Goal: Task Accomplishment & Management: Manage account settings

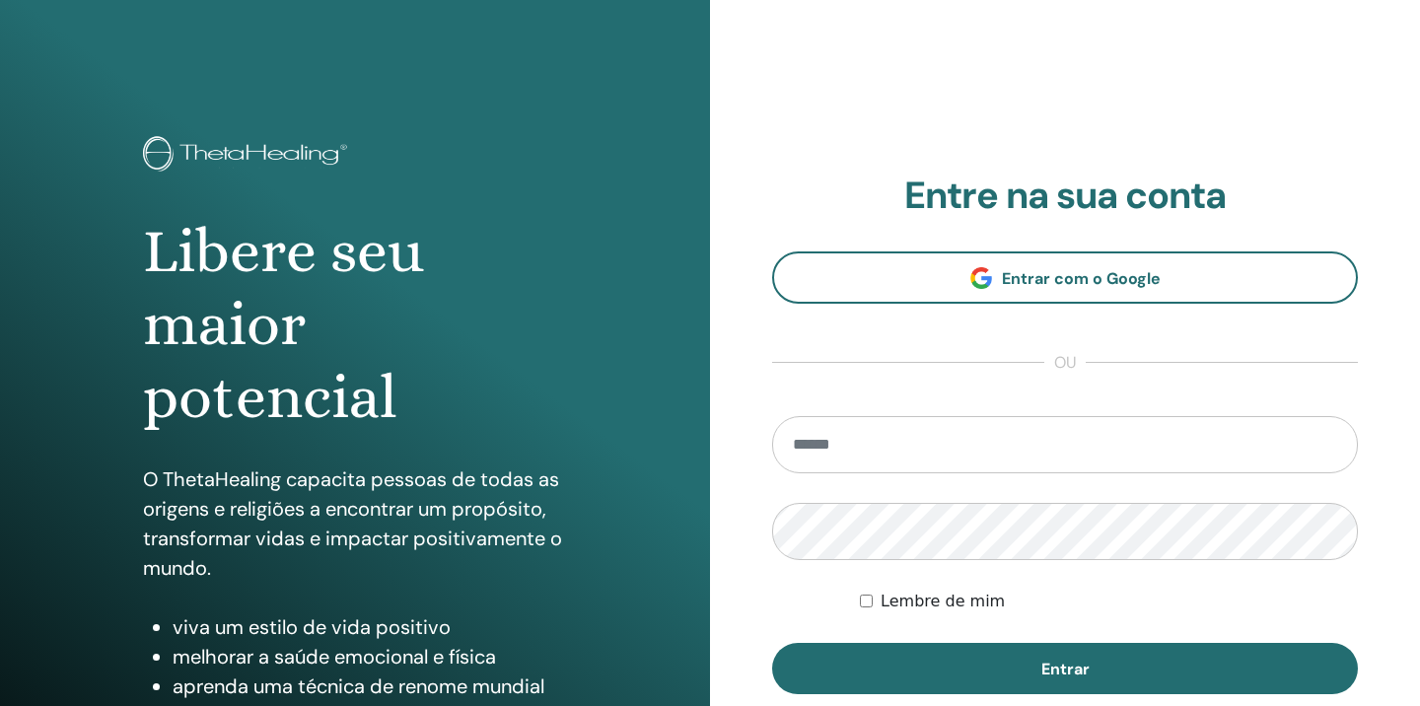
click at [946, 452] on input "email" at bounding box center [1065, 444] width 586 height 57
type input "**********"
click at [772, 643] on button "Entrar" at bounding box center [1065, 668] width 586 height 51
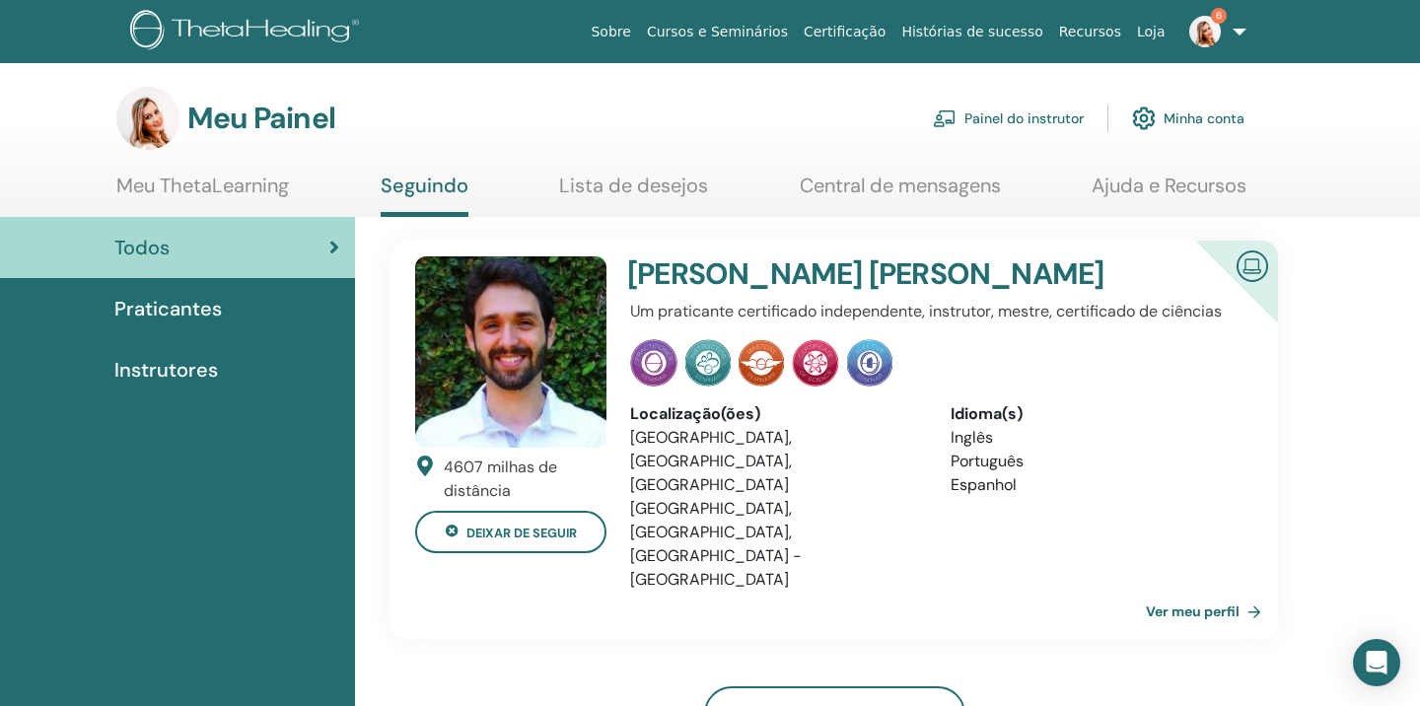
click at [990, 113] on font "Painel do instrutor" at bounding box center [1023, 119] width 119 height 18
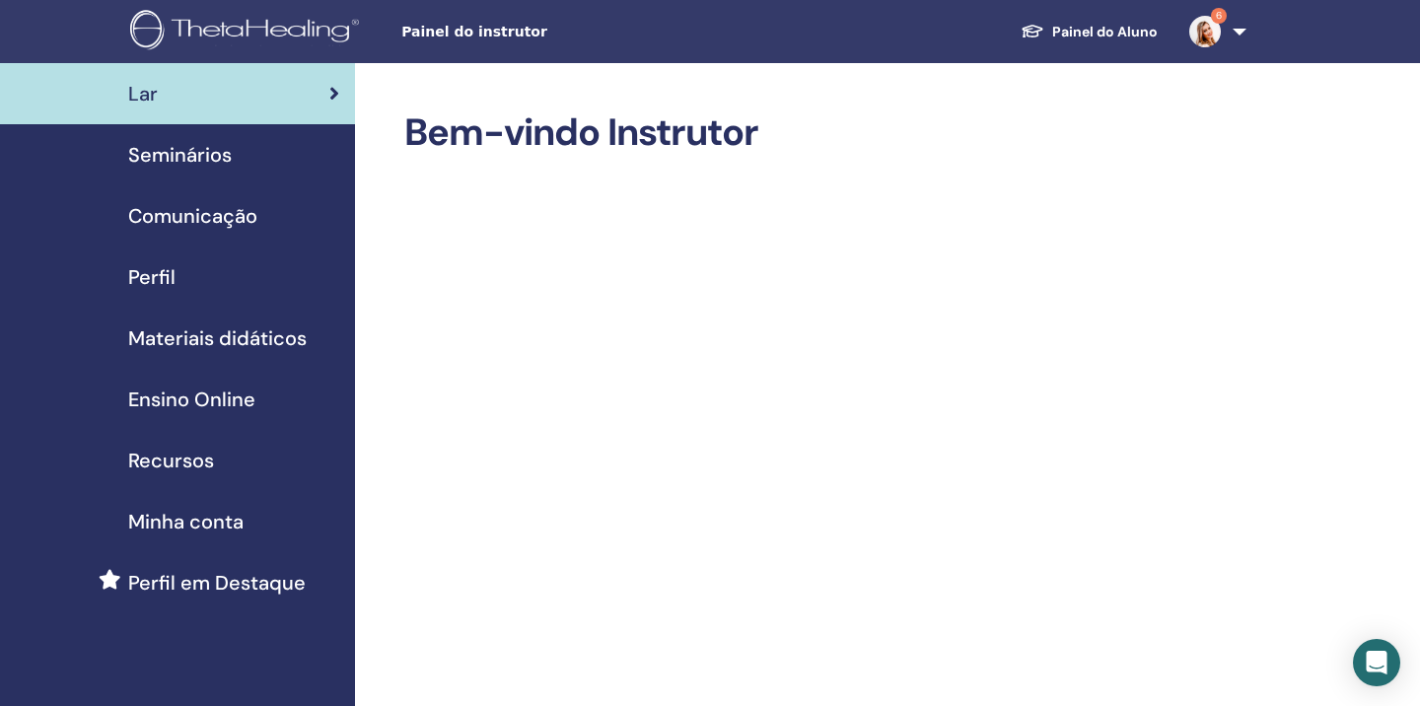
click at [196, 156] on font "Seminários" at bounding box center [180, 155] width 104 height 26
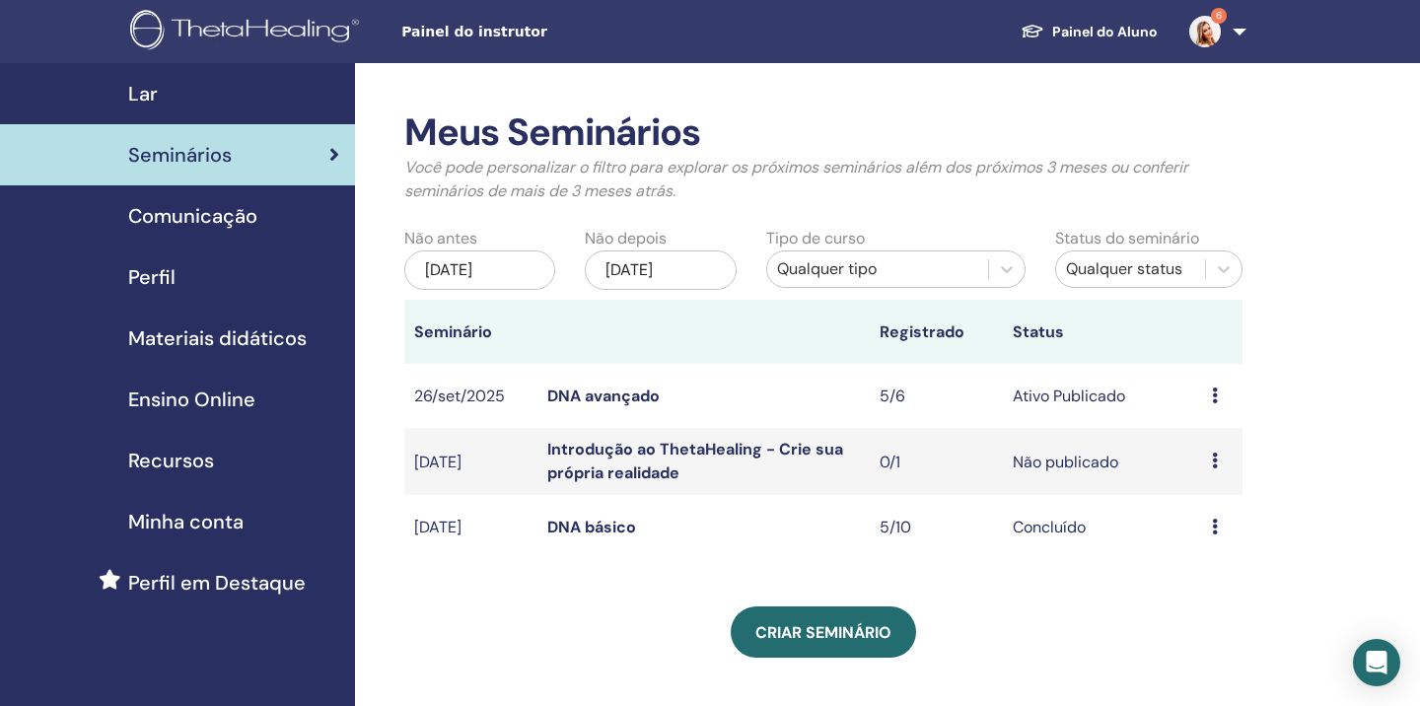
click at [1217, 395] on div "Pré-visualização Editar Participantes Cancelar" at bounding box center [1222, 396] width 21 height 24
click at [1207, 408] on font "Pré-visualização" at bounding box center [1232, 410] width 120 height 21
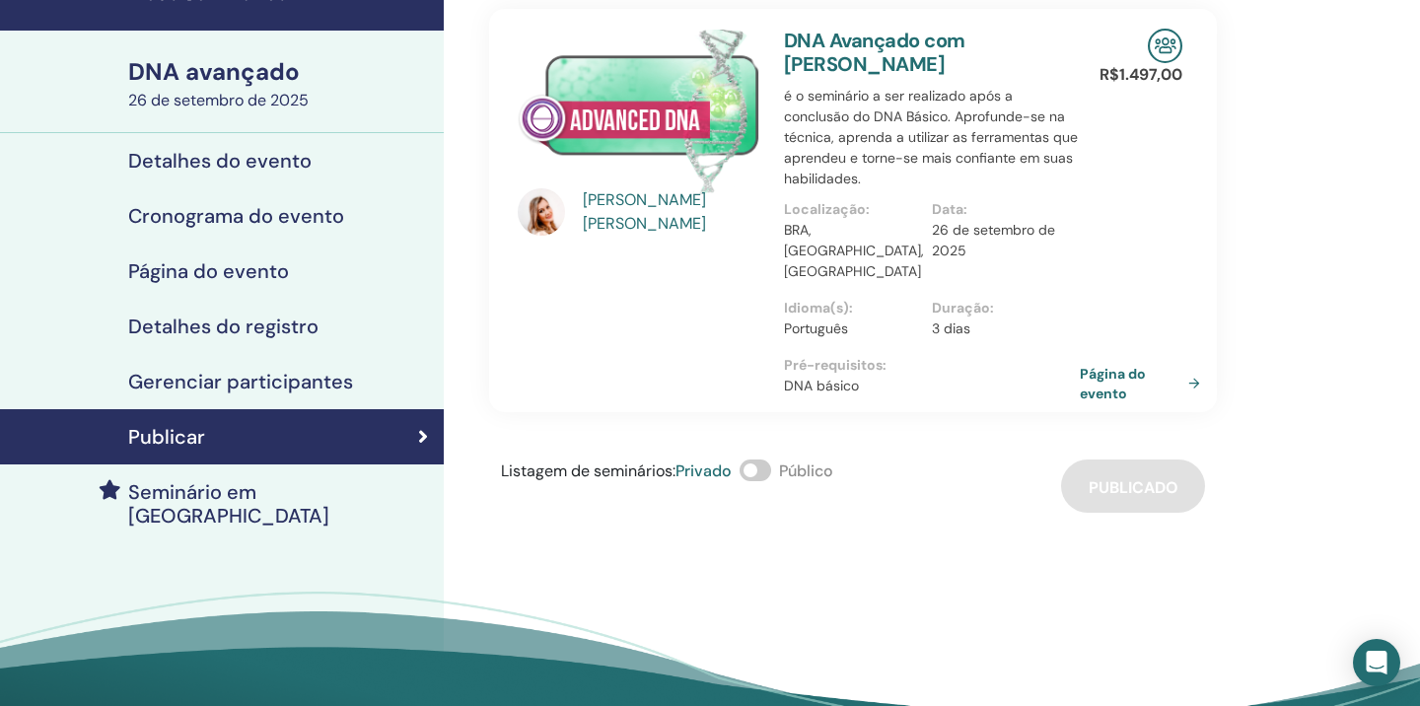
scroll to position [99, 0]
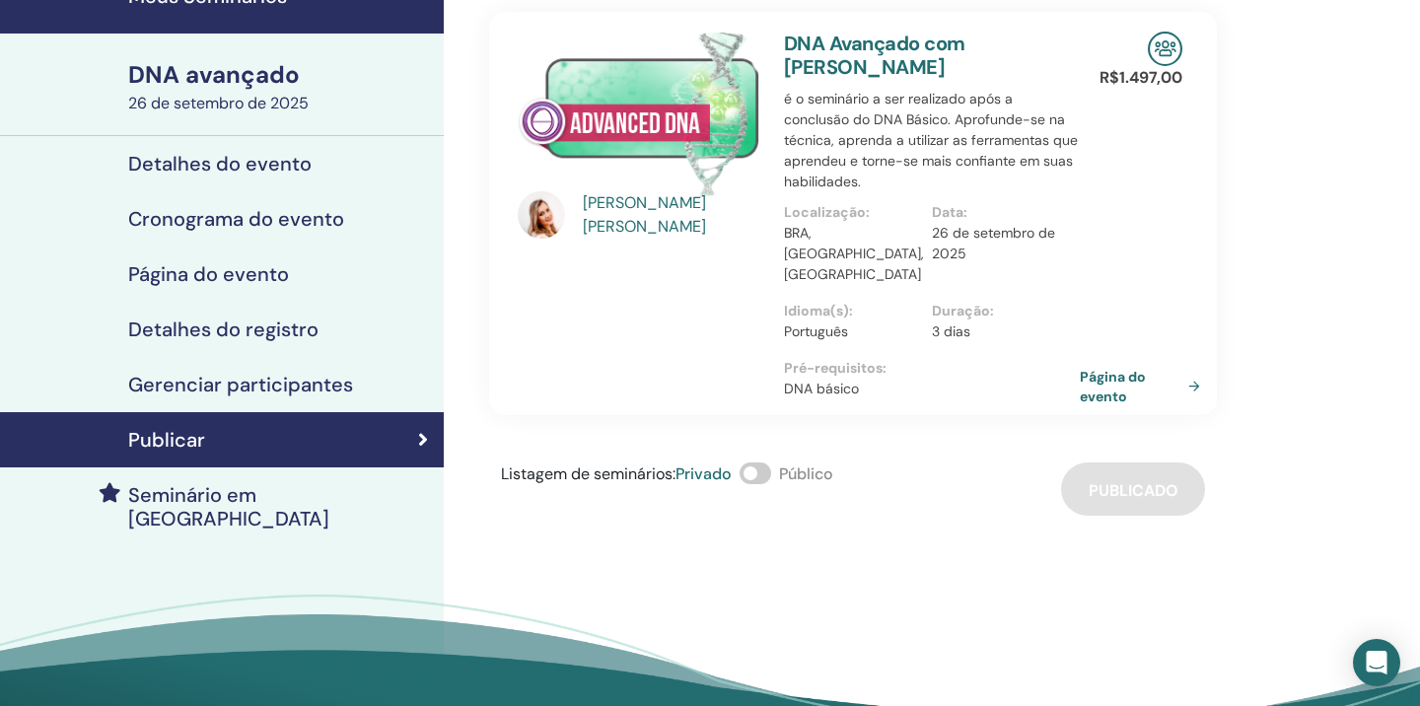
click at [245, 279] on font "Página do evento" at bounding box center [208, 274] width 161 height 26
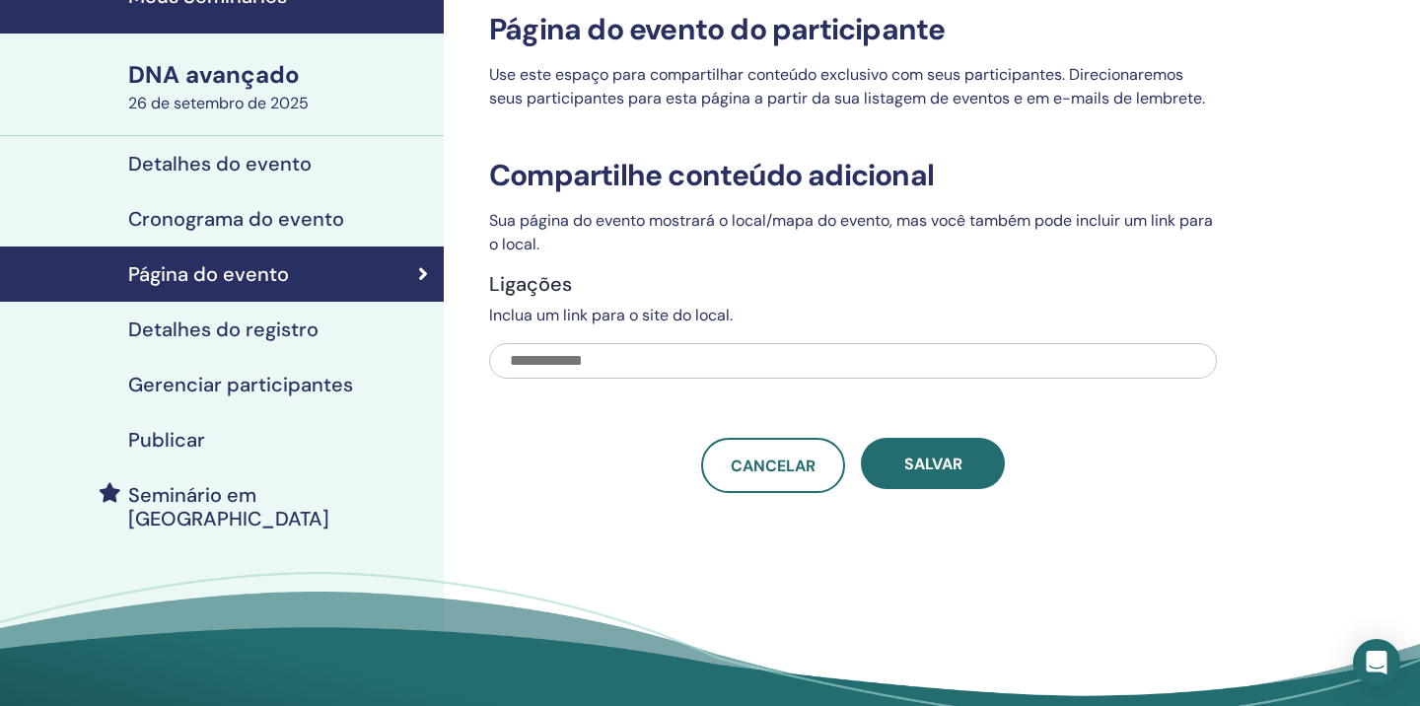
click at [245, 324] on font "Detalhes do registro" at bounding box center [223, 329] width 190 height 26
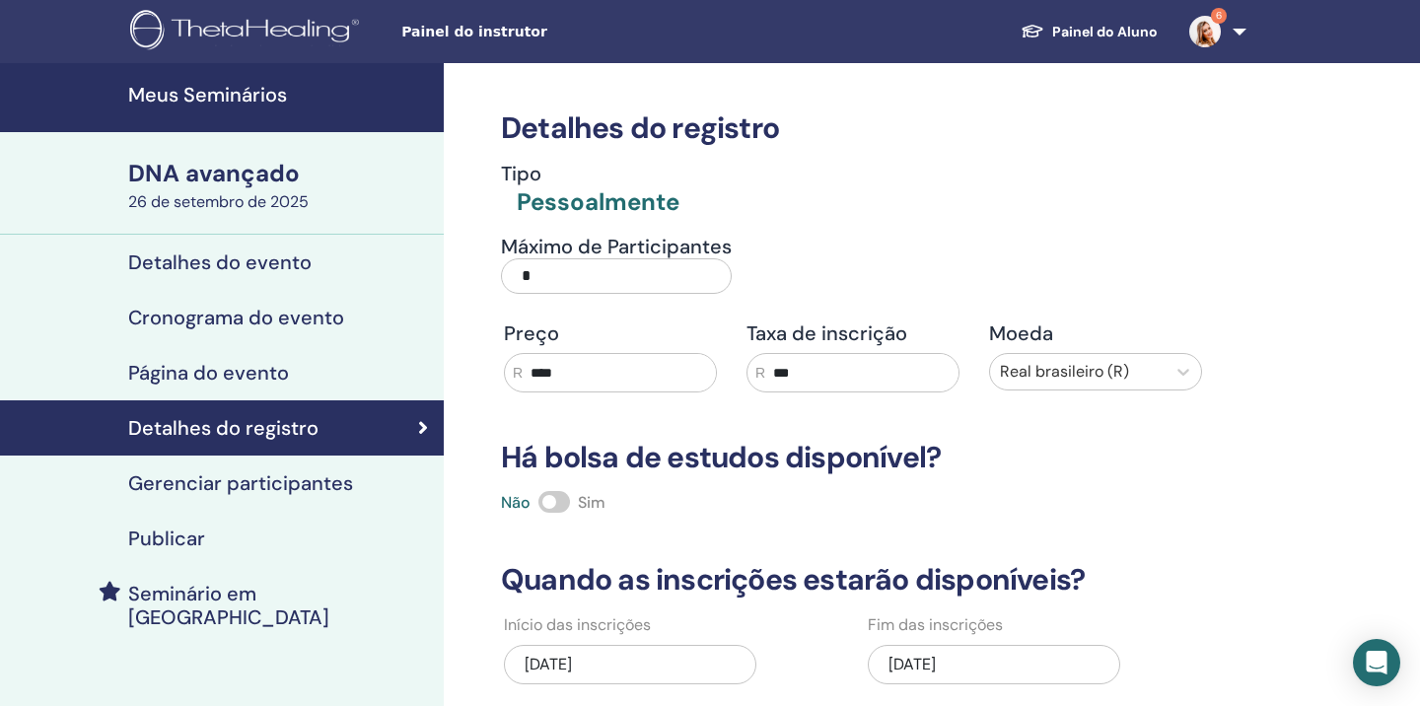
click at [277, 267] on font "Detalhes do evento" at bounding box center [219, 262] width 183 height 26
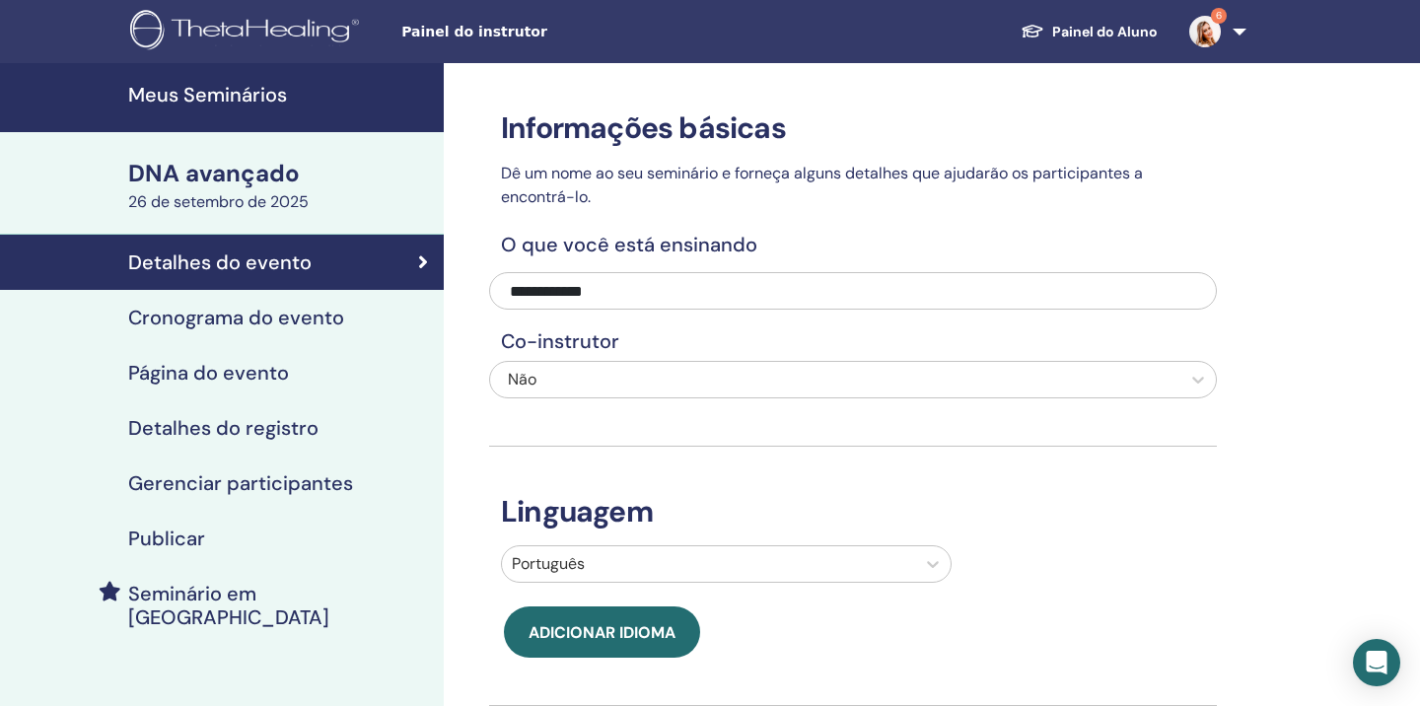
click at [252, 170] on font "DNA avançado" at bounding box center [214, 173] width 172 height 31
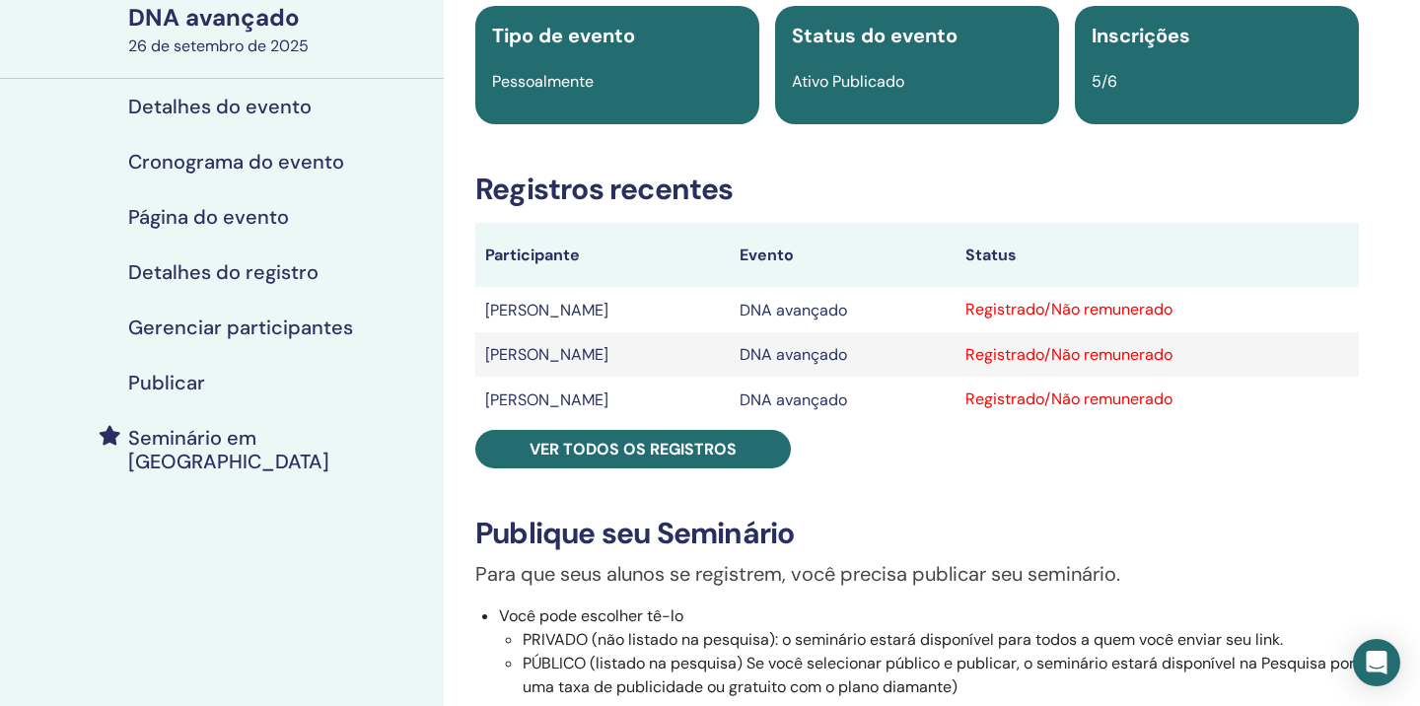
scroll to position [162, 0]
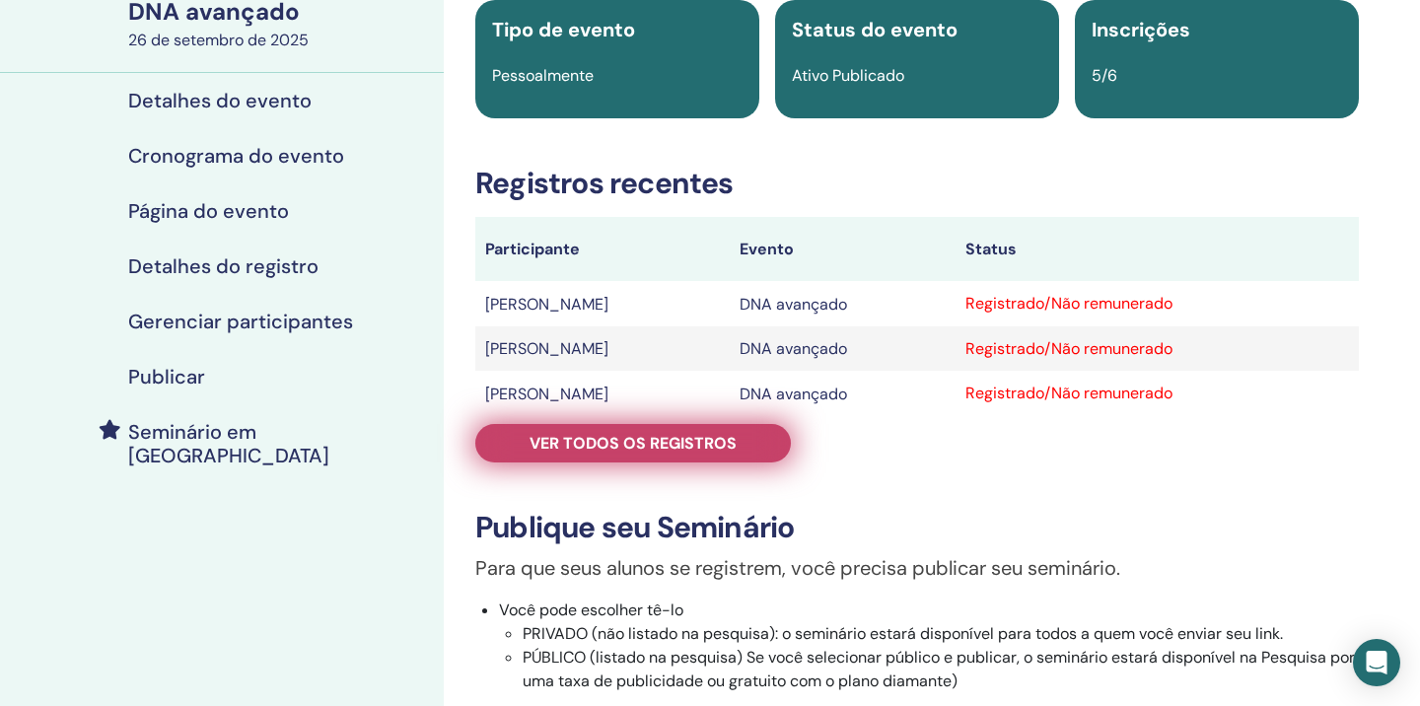
click at [655, 438] on font "Ver todos os registros" at bounding box center [632, 443] width 207 height 21
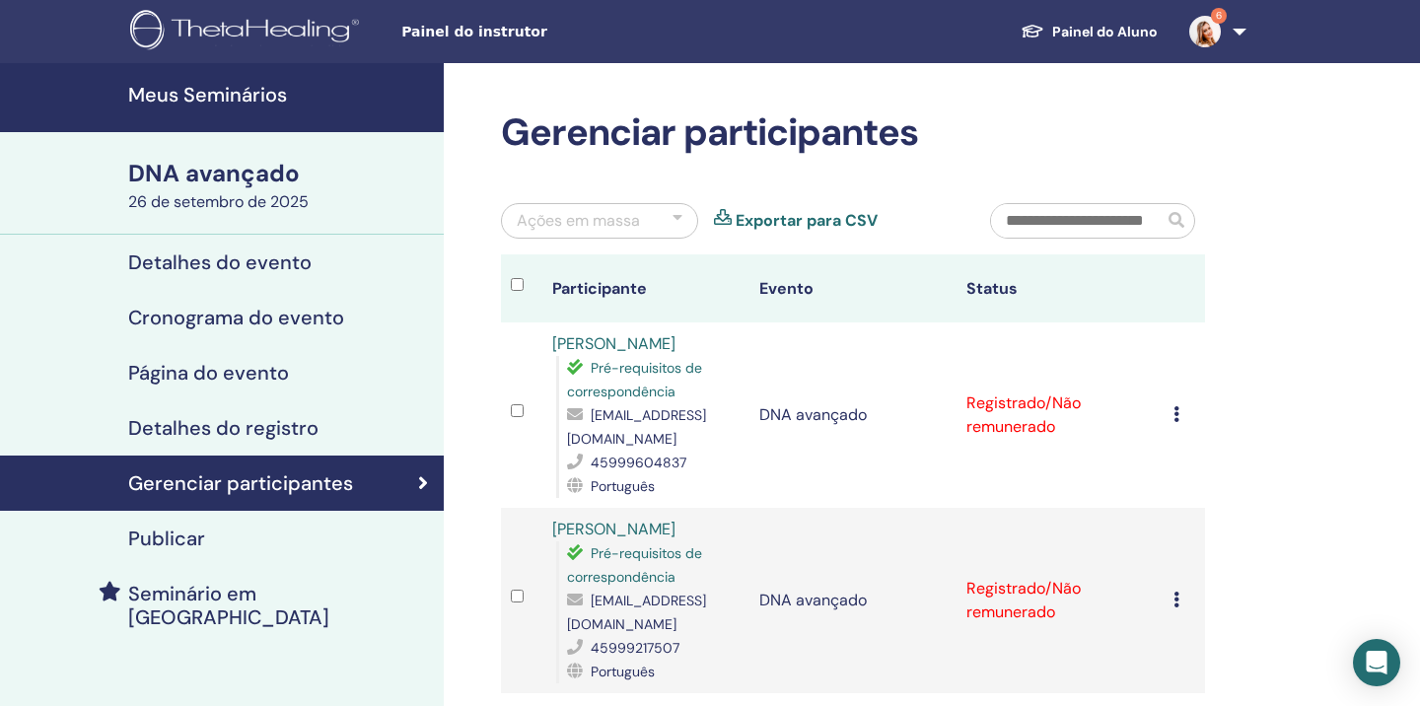
click at [1184, 414] on div "Cancelar inscrição Não autocertificar Marcar como pago Marcar como não pago Mar…" at bounding box center [1184, 415] width 22 height 24
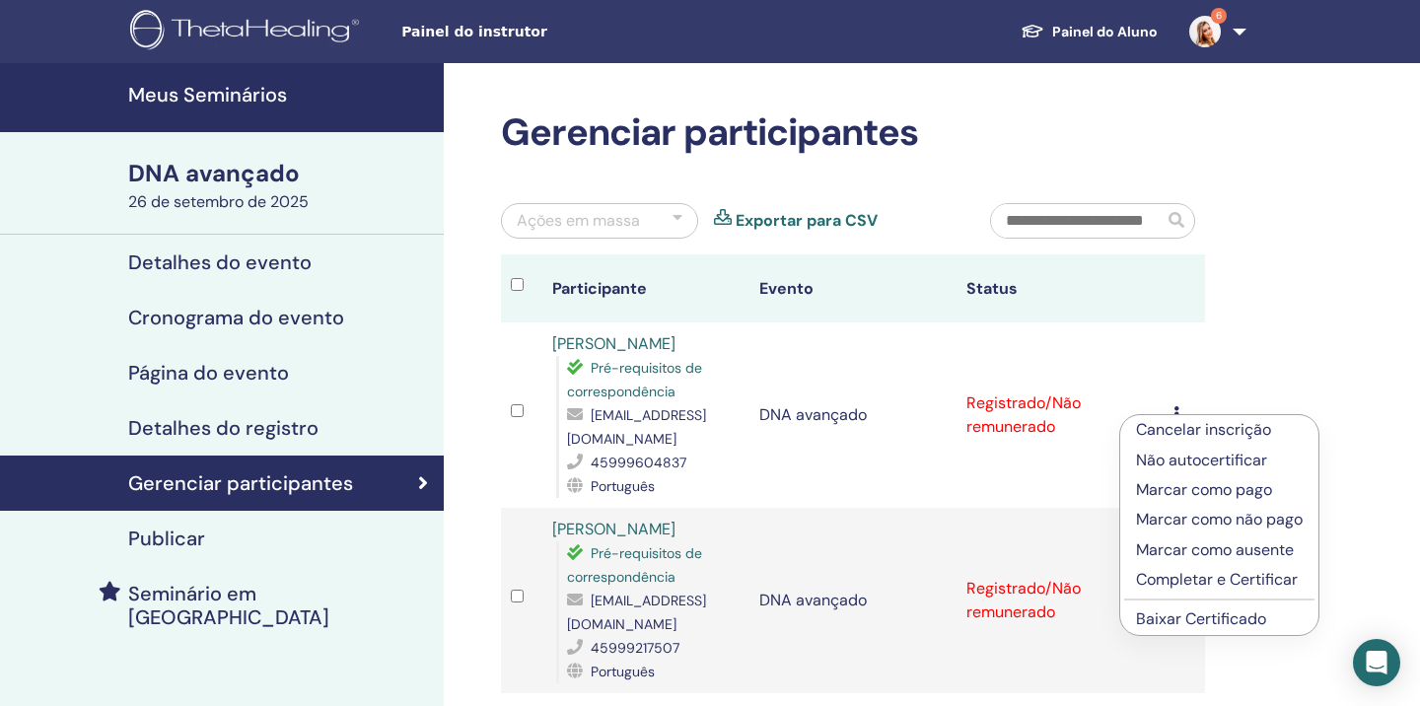
click at [1176, 619] on font "Baixar Certificado" at bounding box center [1201, 618] width 130 height 21
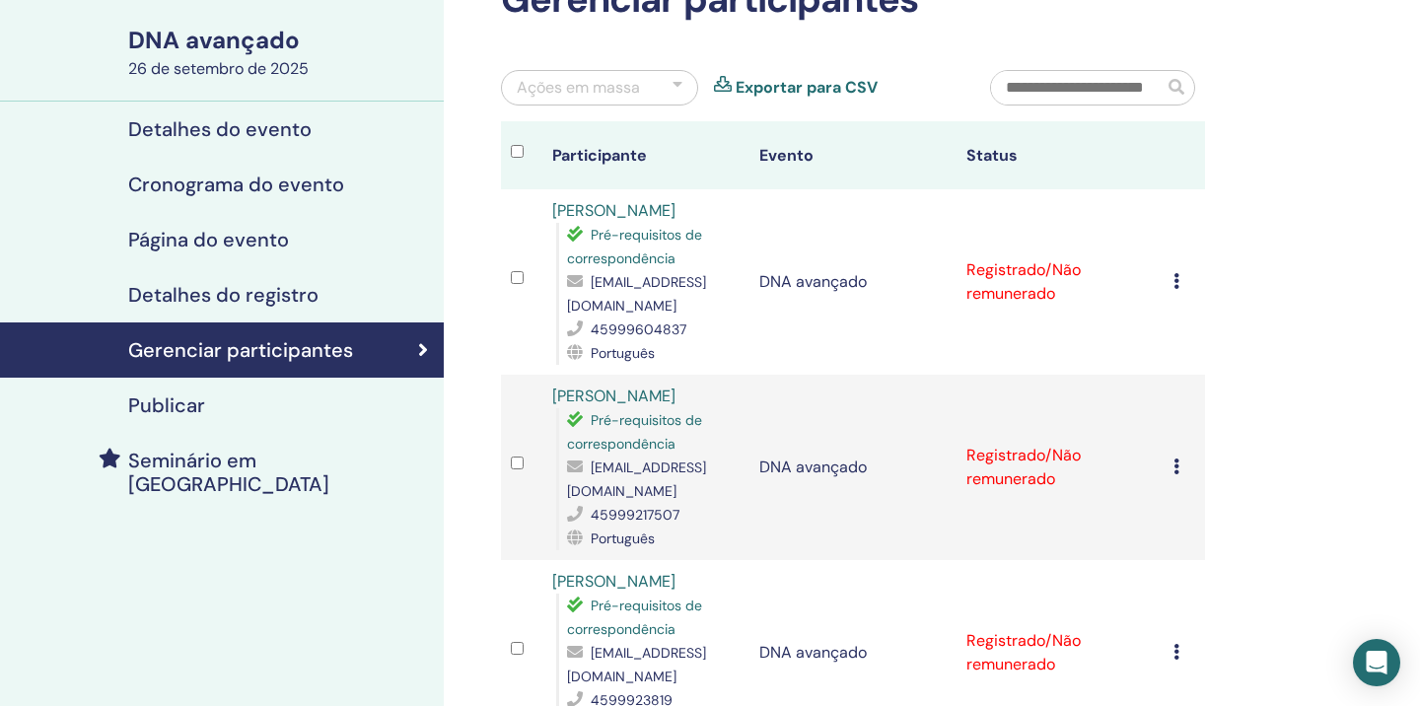
scroll to position [135, 0]
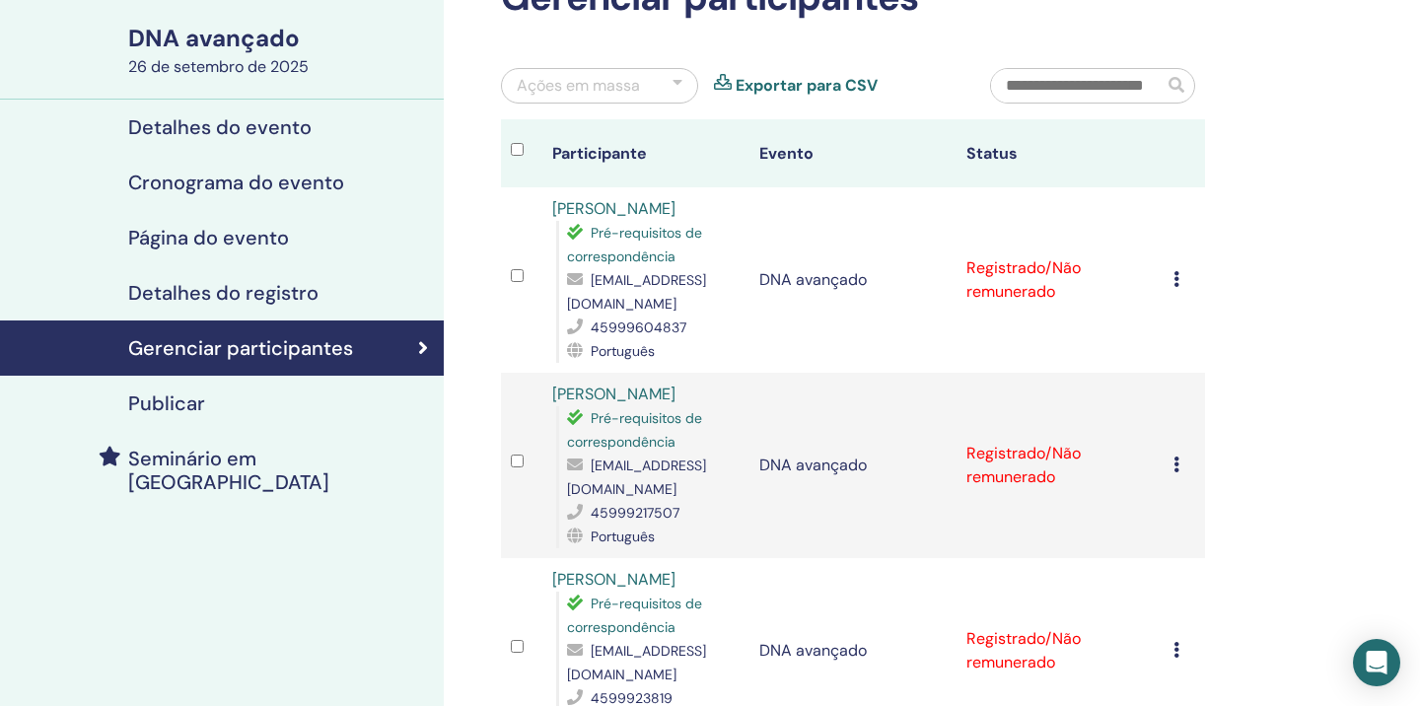
click at [1173, 466] on icon at bounding box center [1176, 464] width 6 height 16
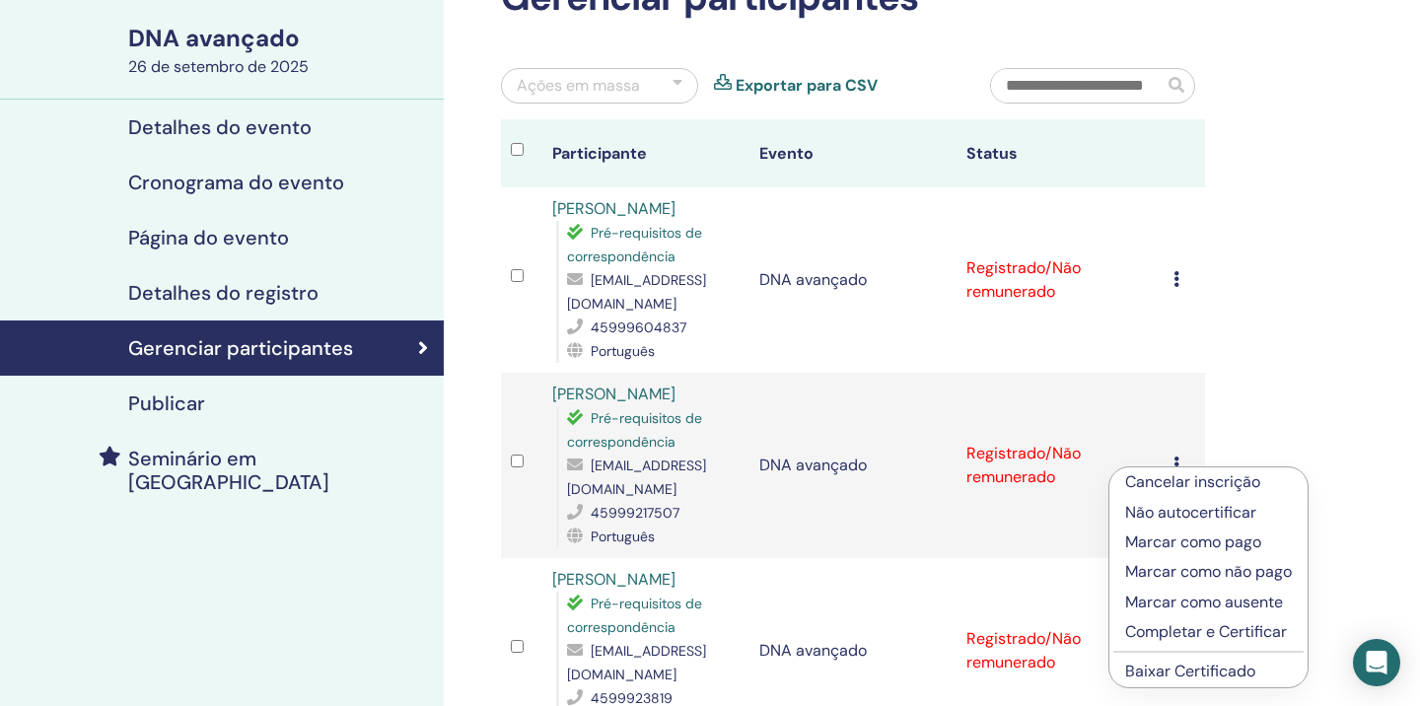
click at [1175, 667] on font "Baixar Certificado" at bounding box center [1190, 670] width 130 height 21
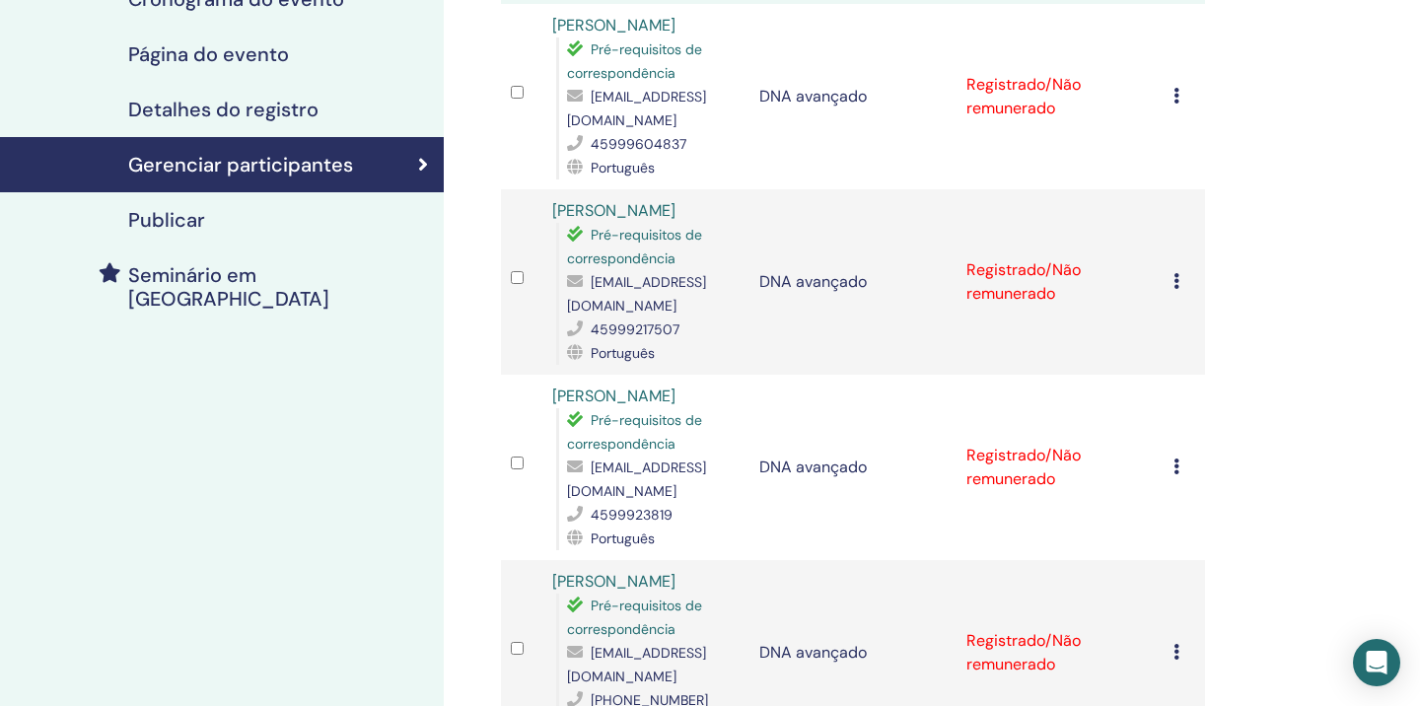
scroll to position [326, 0]
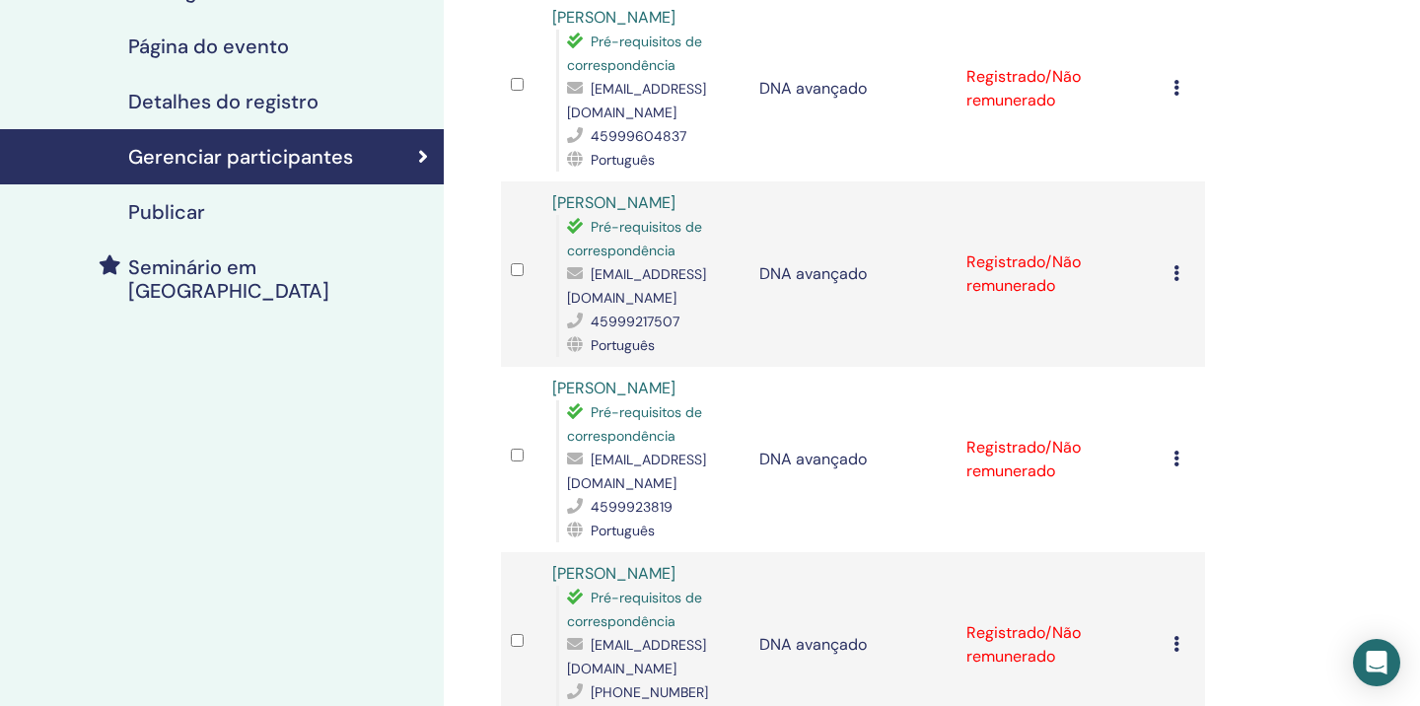
click at [1173, 465] on icon at bounding box center [1176, 459] width 6 height 16
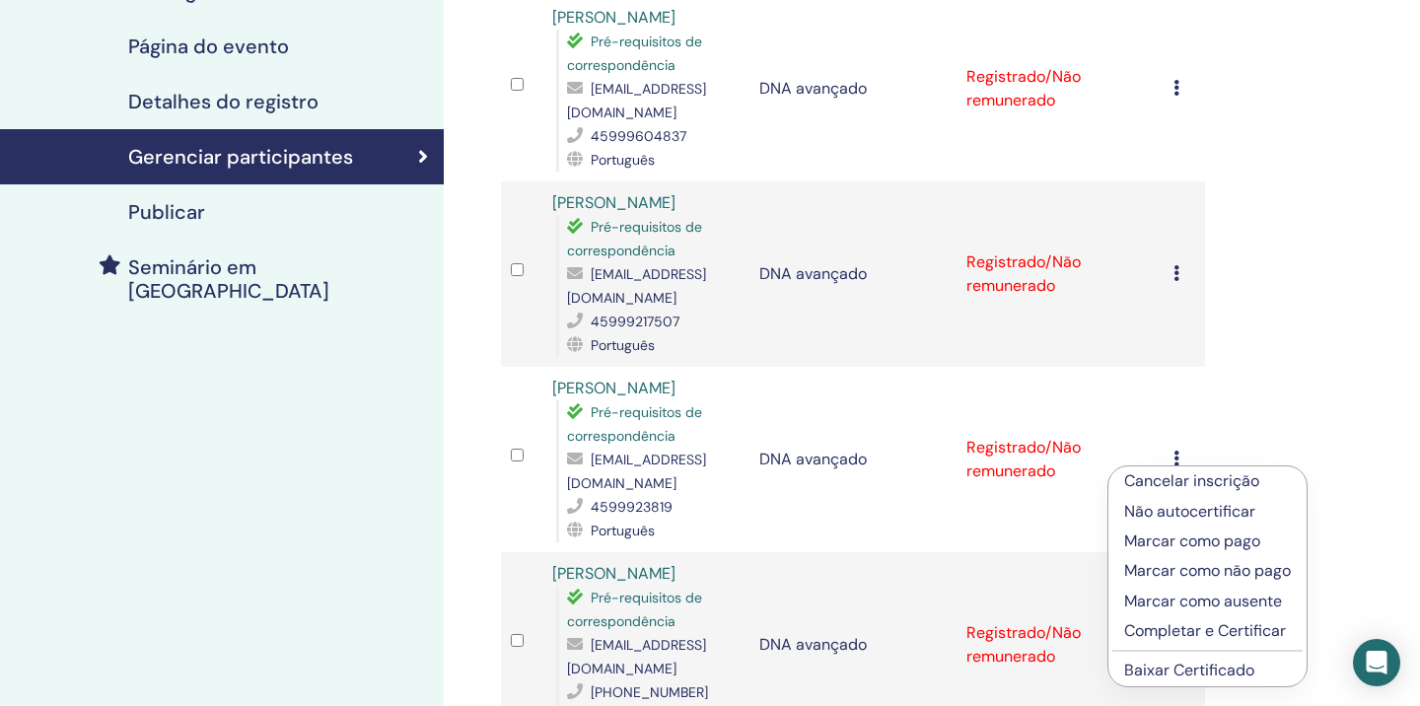
click at [1173, 676] on font "Baixar Certificado" at bounding box center [1189, 669] width 130 height 21
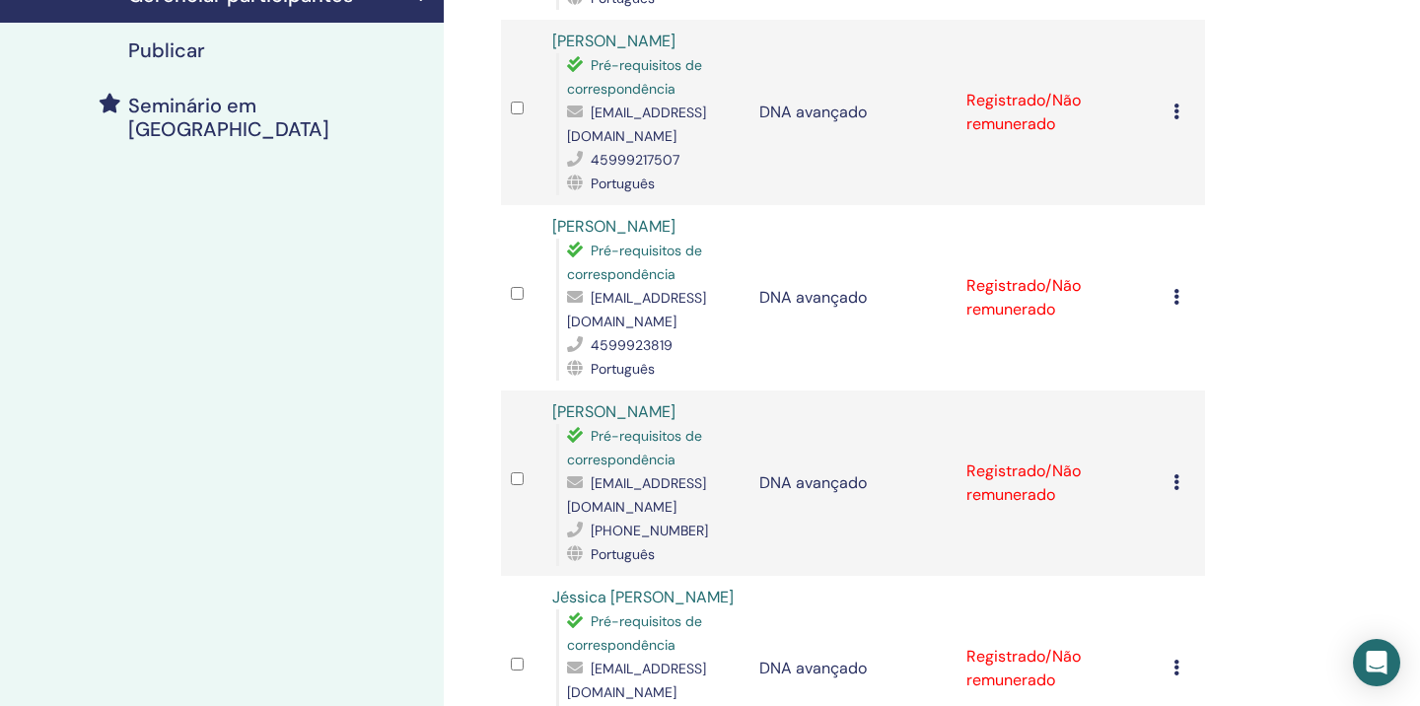
scroll to position [496, 0]
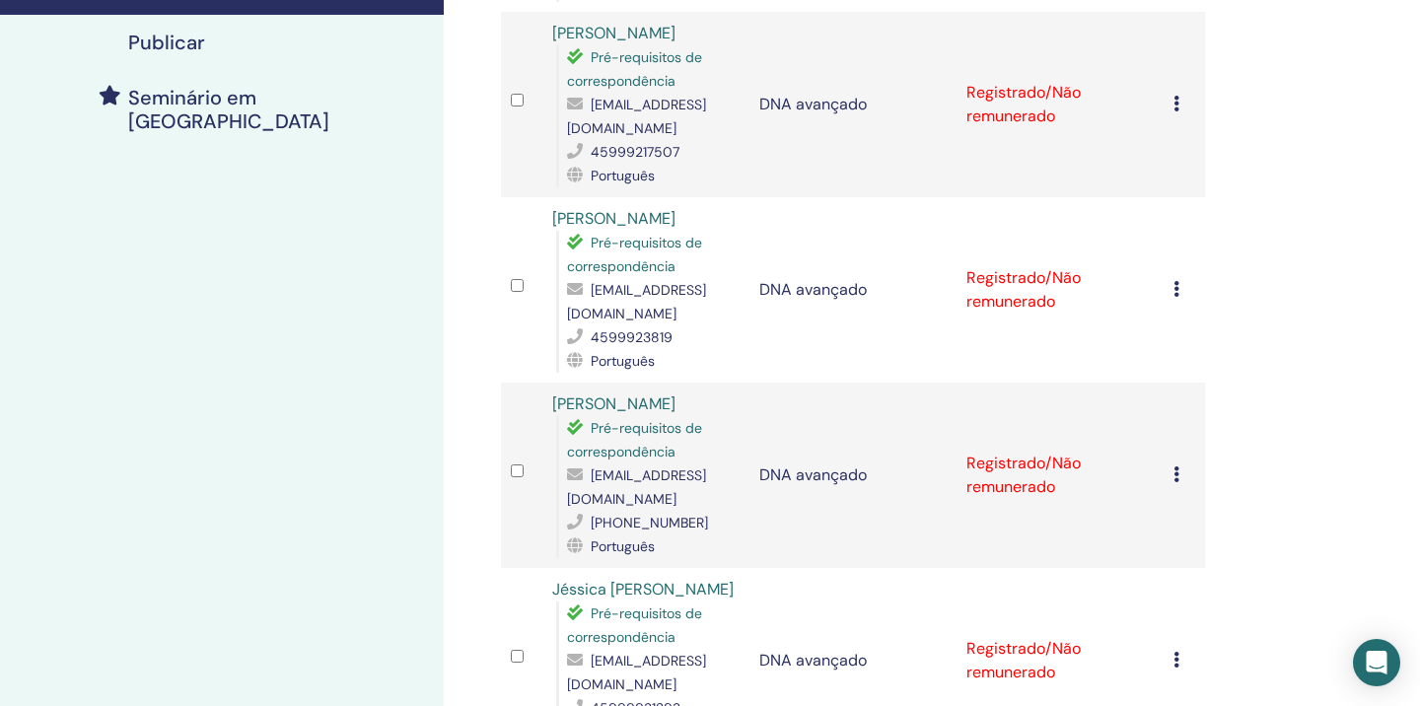
click at [1175, 466] on icon at bounding box center [1176, 474] width 6 height 16
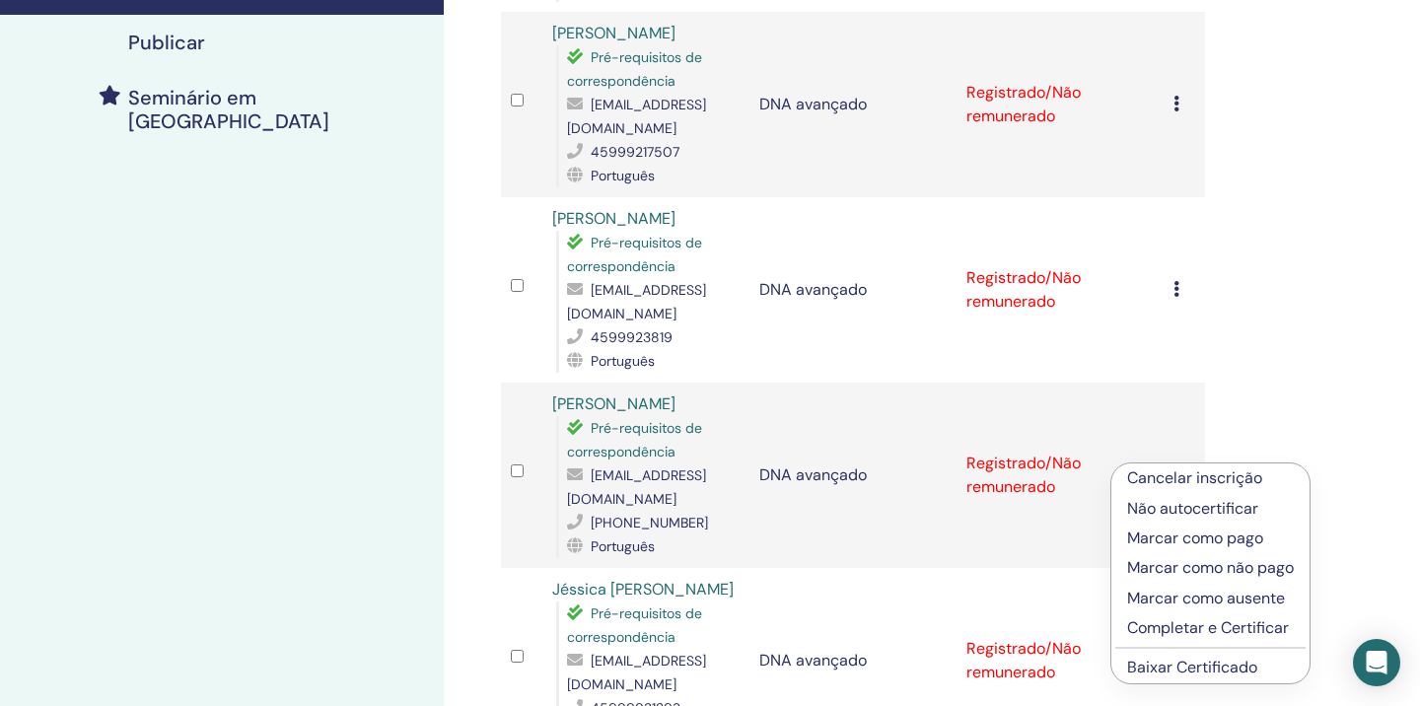
click at [1181, 667] on font "Baixar Certificado" at bounding box center [1192, 667] width 130 height 21
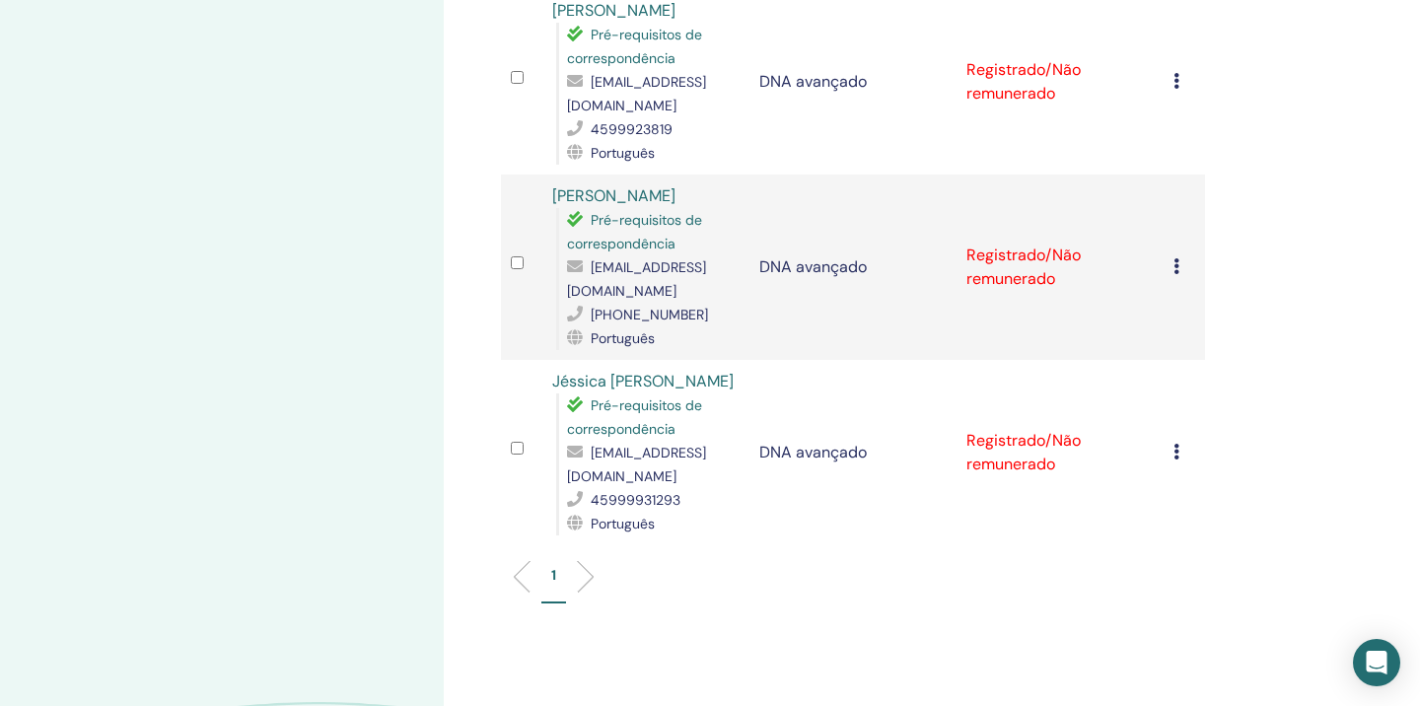
scroll to position [715, 0]
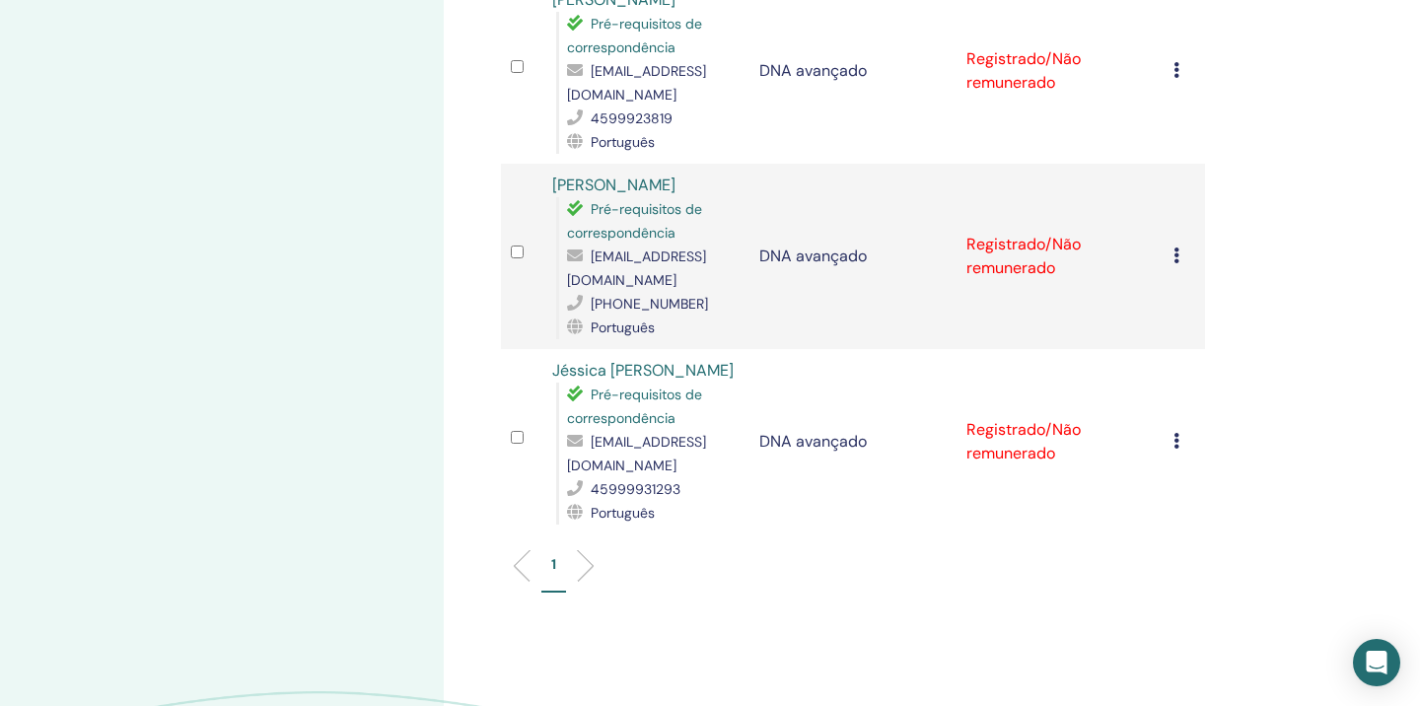
click at [1179, 430] on div "Cancelar inscrição Não autocertificar Marcar como pago Marcar como não pago Mar…" at bounding box center [1184, 442] width 22 height 24
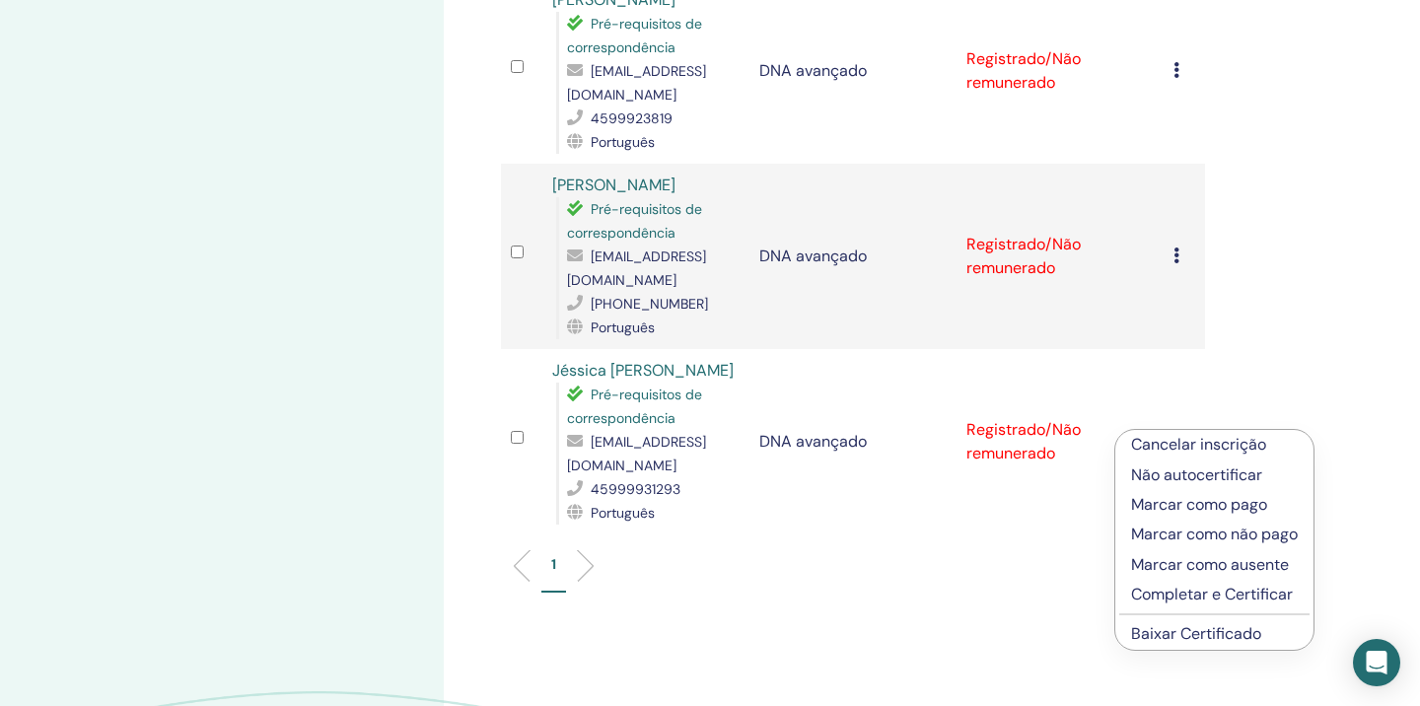
click at [1170, 634] on font "Baixar Certificado" at bounding box center [1196, 633] width 130 height 21
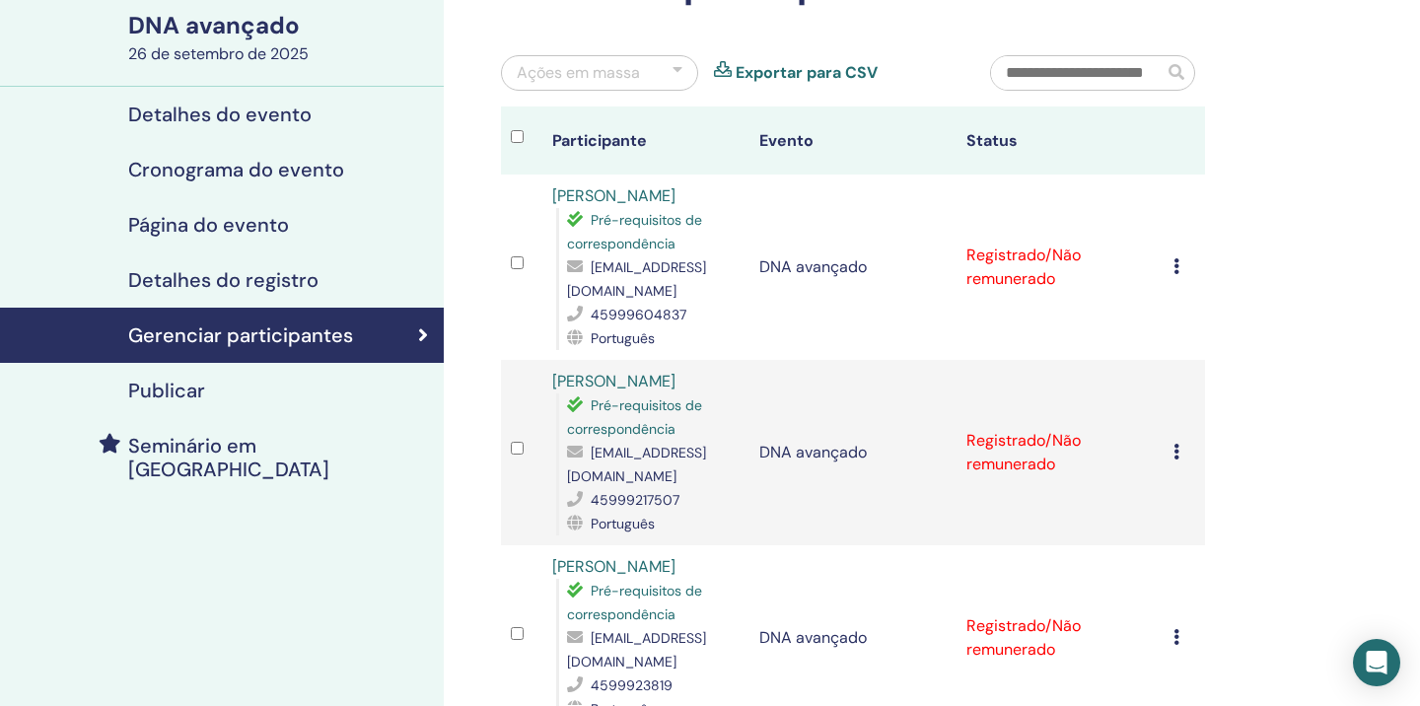
scroll to position [143, 0]
